Goal: Use online tool/utility: Utilize a website feature to perform a specific function

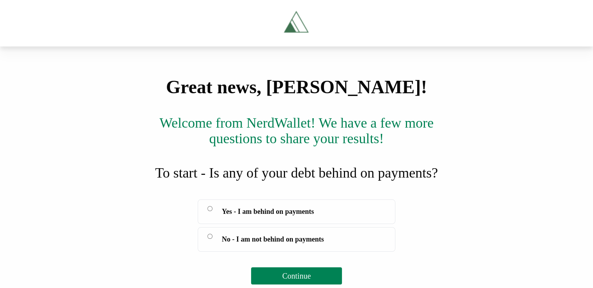
scroll to position [103, 0]
click at [304, 277] on span "Continue" at bounding box center [296, 276] width 28 height 9
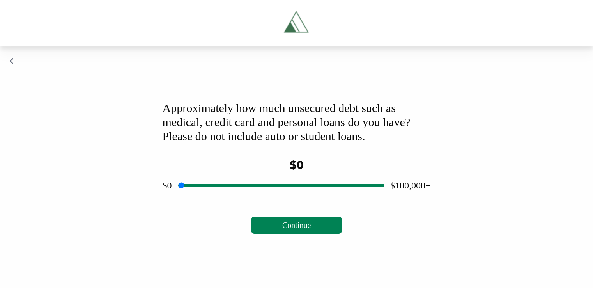
scroll to position [68, 0]
click at [280, 198] on input "range" at bounding box center [281, 185] width 206 height 25
drag, startPoint x: 280, startPoint y: 222, endPoint x: 222, endPoint y: 228, distance: 58.5
click at [222, 198] on input "range" at bounding box center [281, 185] width 206 height 25
type input "*****"
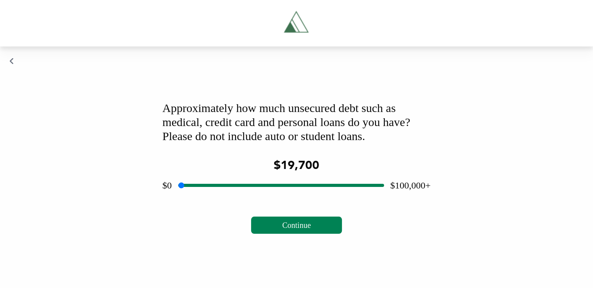
click at [221, 198] on input "range" at bounding box center [281, 185] width 206 height 25
click at [302, 229] on span "Continue" at bounding box center [296, 225] width 28 height 9
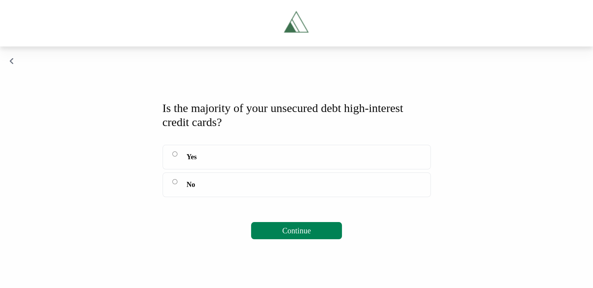
click at [287, 239] on button "Continue" at bounding box center [296, 230] width 91 height 17
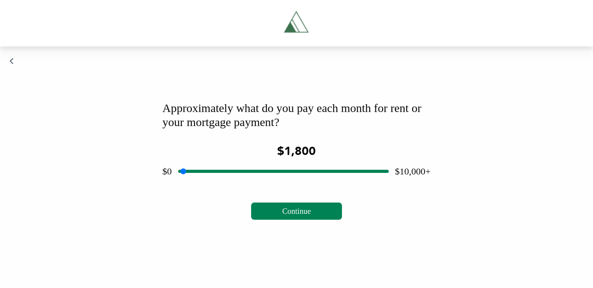
drag, startPoint x: 280, startPoint y: 222, endPoint x: 219, endPoint y: 213, distance: 61.5
click at [219, 184] on input "range" at bounding box center [283, 171] width 211 height 25
drag, startPoint x: 219, startPoint y: 223, endPoint x: 212, endPoint y: 223, distance: 7.0
type input "****"
click at [212, 184] on input "range" at bounding box center [283, 171] width 211 height 25
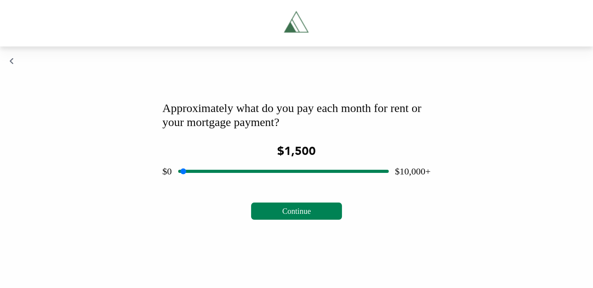
click at [293, 215] on span "Continue" at bounding box center [296, 211] width 28 height 9
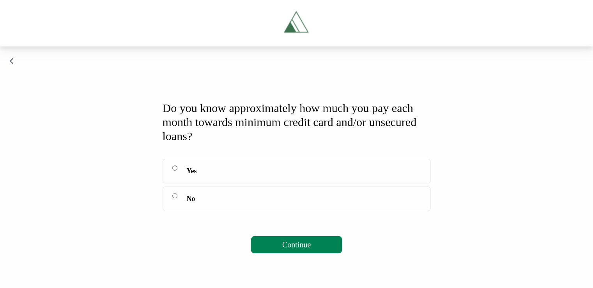
scroll to position [74, 0]
click at [282, 249] on span "Continue" at bounding box center [296, 244] width 28 height 9
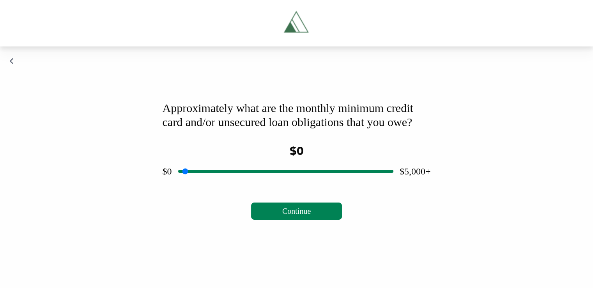
scroll to position [68, 0]
drag, startPoint x: 284, startPoint y: 224, endPoint x: 275, endPoint y: 222, distance: 9.5
click at [275, 184] on input "range" at bounding box center [285, 171] width 215 height 25
click at [293, 215] on span "Continue" at bounding box center [296, 211] width 28 height 9
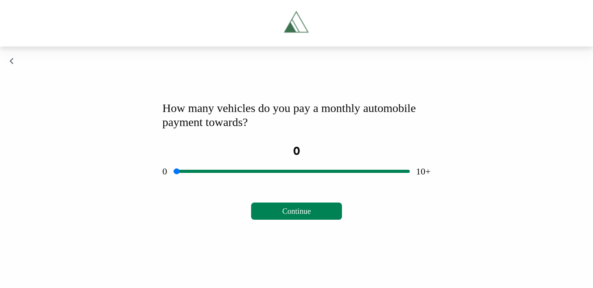
scroll to position [54, 0]
drag, startPoint x: 291, startPoint y: 222, endPoint x: 257, endPoint y: 219, distance: 34.1
click at [257, 184] on input "range" at bounding box center [292, 171] width 236 height 25
click at [295, 215] on span "Continue" at bounding box center [296, 211] width 28 height 9
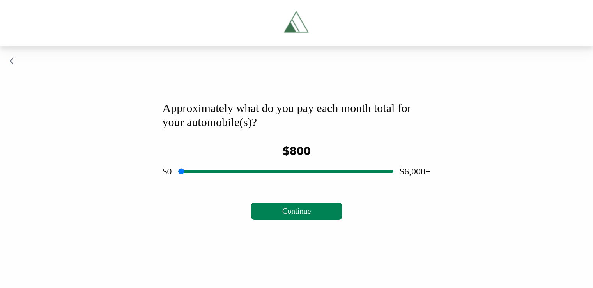
drag, startPoint x: 286, startPoint y: 222, endPoint x: 210, endPoint y: 213, distance: 76.3
type input "***"
click at [210, 184] on input "range" at bounding box center [285, 171] width 215 height 25
click at [294, 215] on span "Continue" at bounding box center [296, 211] width 28 height 9
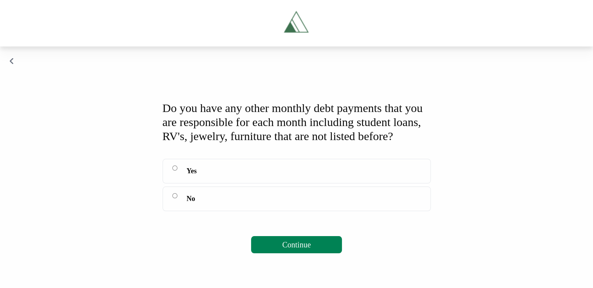
click at [237, 183] on label "Yes" at bounding box center [297, 171] width 268 height 25
click at [294, 249] on span "Continue" at bounding box center [296, 244] width 28 height 9
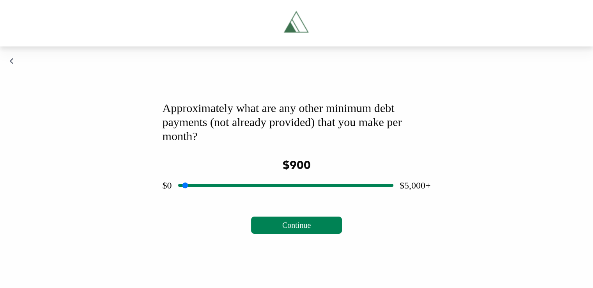
drag, startPoint x: 284, startPoint y: 222, endPoint x: 218, endPoint y: 214, distance: 65.7
click at [218, 198] on input "range" at bounding box center [285, 185] width 215 height 25
click at [304, 229] on span "Continue" at bounding box center [296, 225] width 28 height 9
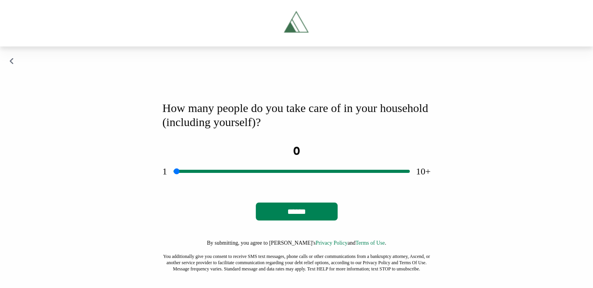
drag, startPoint x: 303, startPoint y: 210, endPoint x: 312, endPoint y: 210, distance: 9.0
click at [312, 184] on input "range" at bounding box center [292, 171] width 236 height 25
drag, startPoint x: 304, startPoint y: 210, endPoint x: 261, endPoint y: 207, distance: 42.2
type input "*"
click at [261, 184] on input "range" at bounding box center [292, 171] width 236 height 25
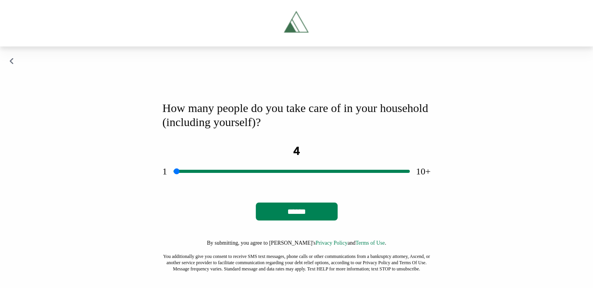
click at [305, 220] on input "******" at bounding box center [297, 211] width 82 height 18
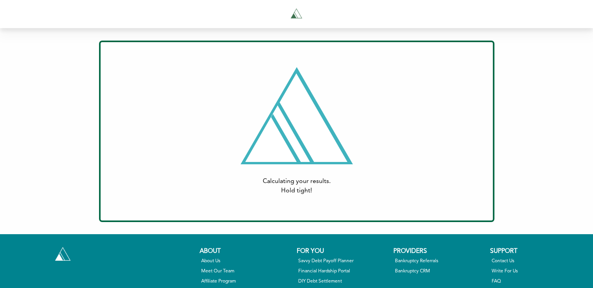
click at [288, 247] on div "About" at bounding box center [246, 251] width 93 height 9
click at [61, 117] on div "Calculating your results. Hold tight! Print Email Who would you like to send th…" at bounding box center [296, 131] width 593 height 206
